Goal: Check status: Check status

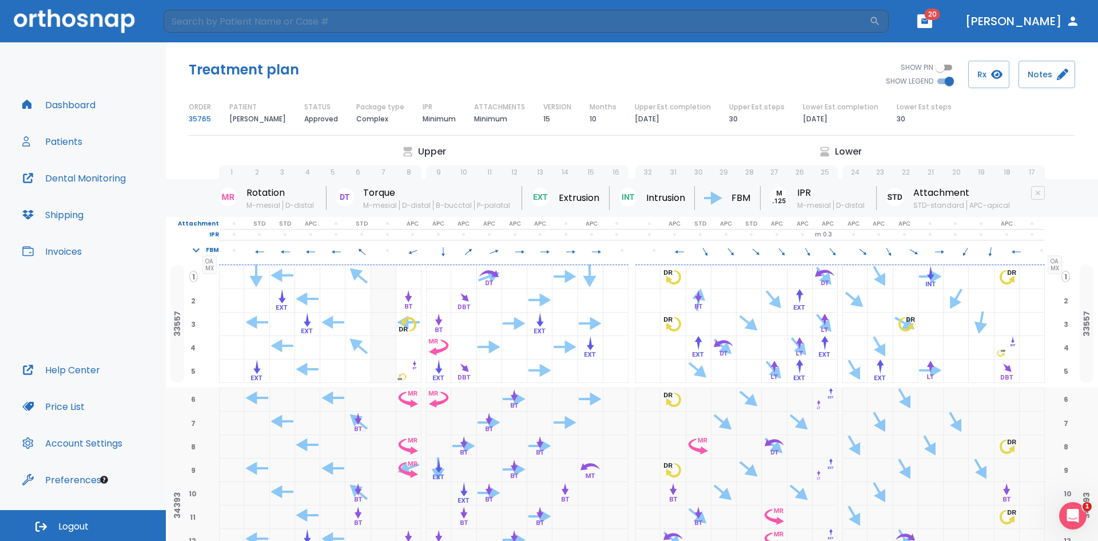
scroll to position [495, 0]
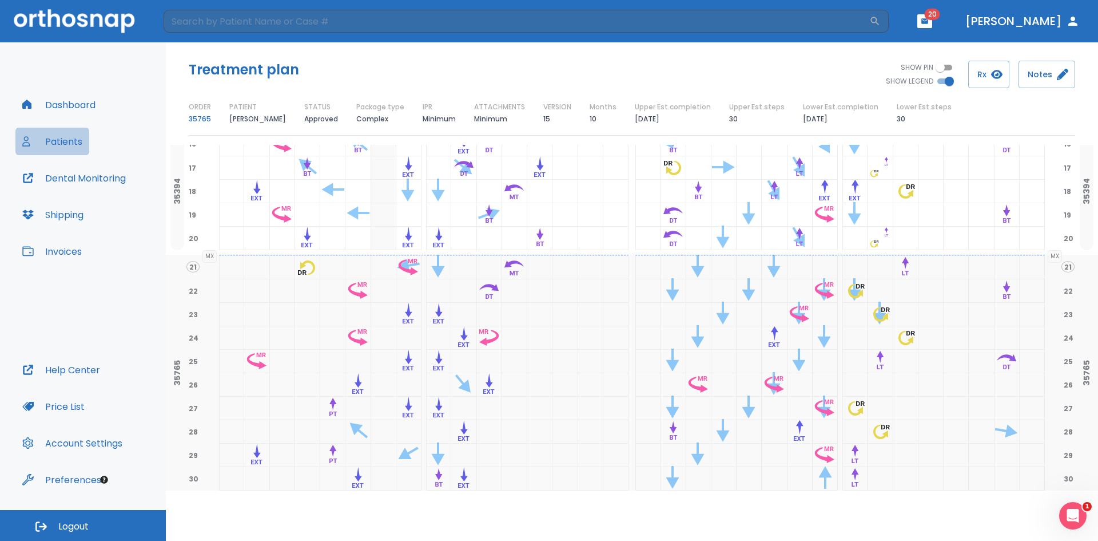
click at [56, 142] on button "Patients" at bounding box center [52, 141] width 74 height 27
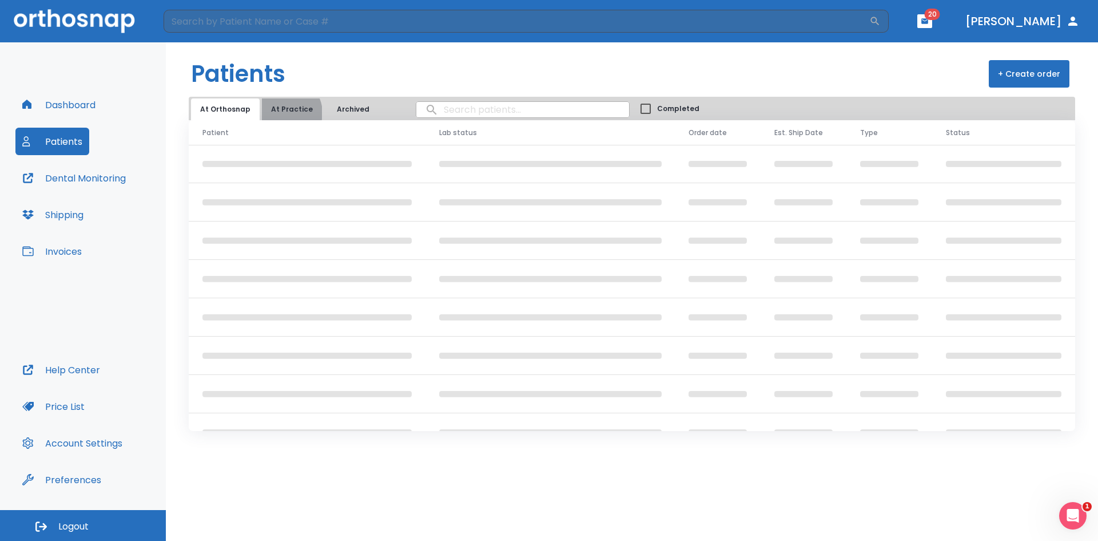
click at [282, 113] on button "At Practice" at bounding box center [292, 109] width 60 height 22
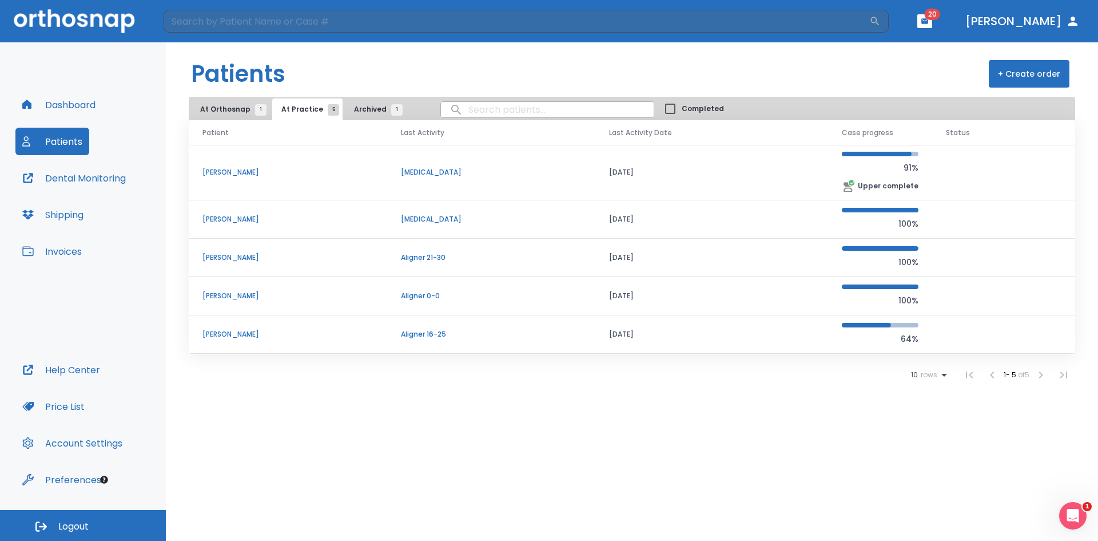
click at [475, 255] on p "Aligner 21-30" at bounding box center [491, 257] width 181 height 10
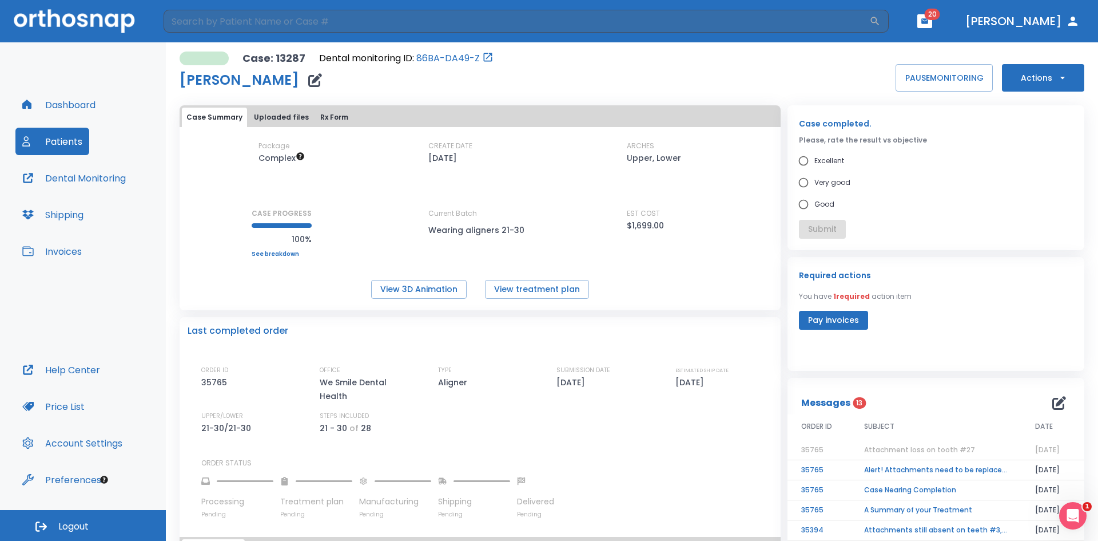
scroll to position [57, 0]
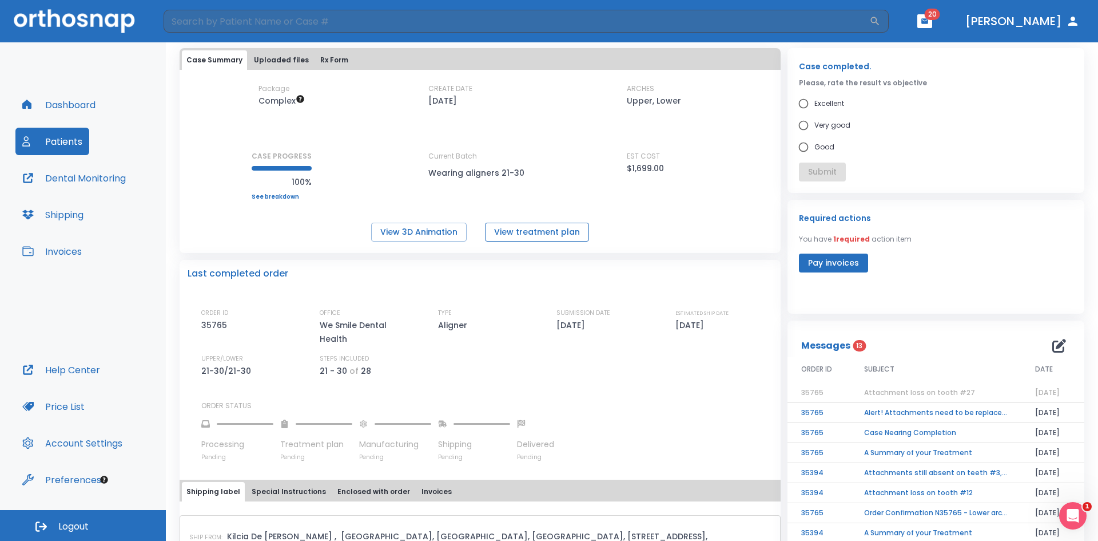
click at [506, 236] on button "View treatment plan" at bounding box center [537, 232] width 104 height 19
click at [434, 232] on button "View 3D Animation" at bounding box center [419, 232] width 96 height 19
